Goal: Navigation & Orientation: Find specific page/section

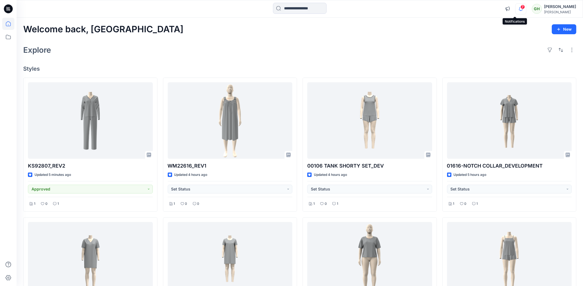
click at [517, 9] on icon "button" at bounding box center [520, 8] width 10 height 11
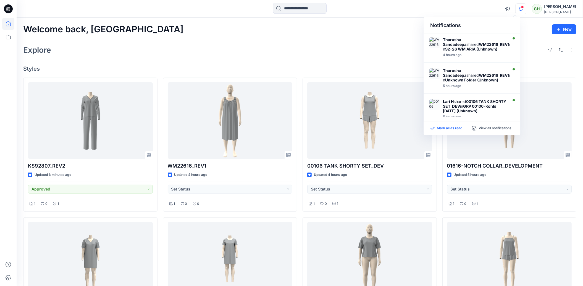
click at [452, 128] on p "Mark all as read" at bounding box center [449, 128] width 25 height 5
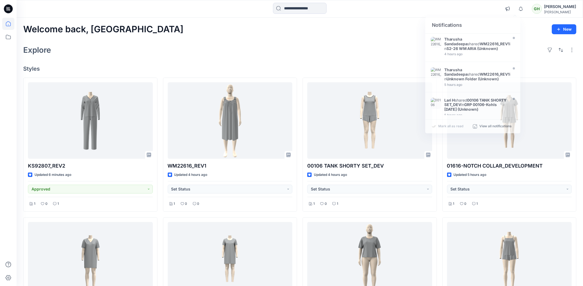
click at [330, 46] on div "Explore" at bounding box center [299, 49] width 553 height 13
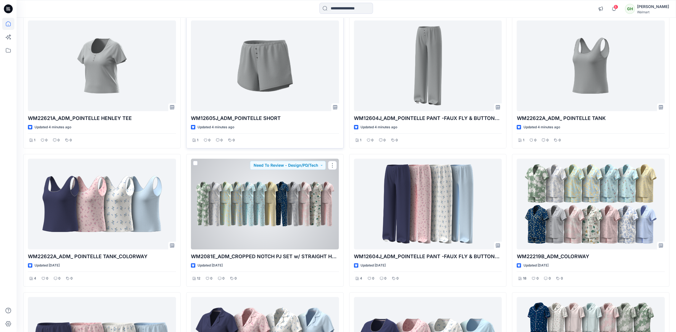
scroll to position [31, 0]
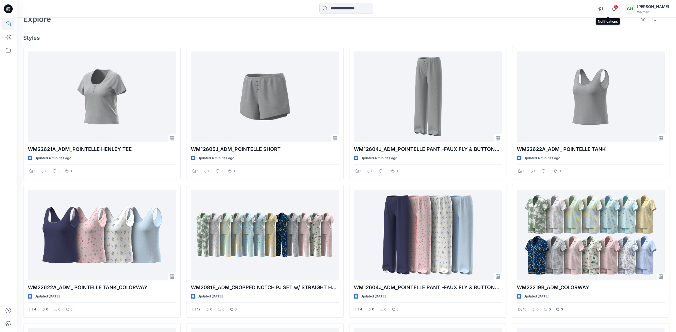
click at [614, 5] on span "6" at bounding box center [616, 7] width 4 height 4
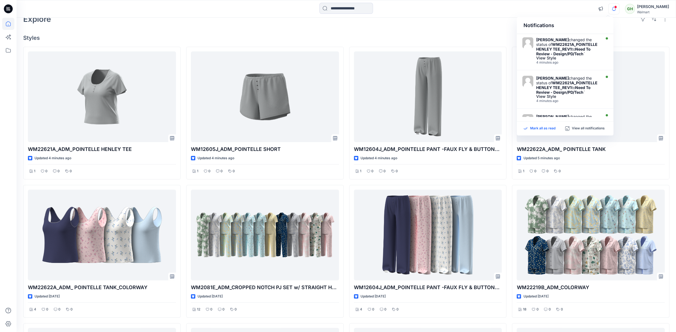
click at [540, 127] on p "Mark all as read" at bounding box center [542, 128] width 25 height 5
click at [471, 40] on h4 "Styles" at bounding box center [346, 38] width 646 height 7
